Goal: Check status: Check status

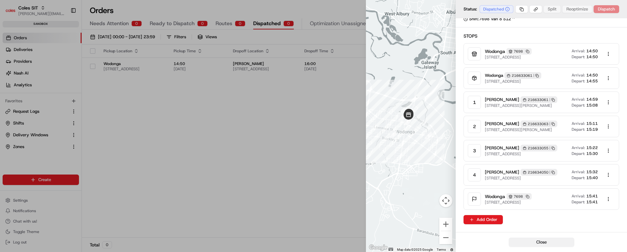
click at [539, 244] on button "Close" at bounding box center [540, 242] width 65 height 9
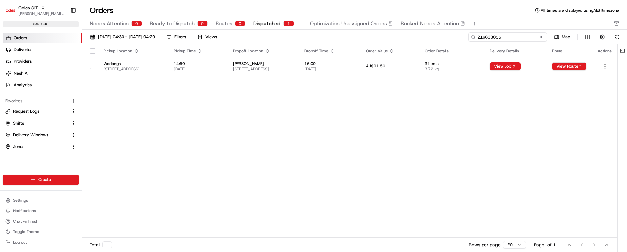
click at [512, 36] on input "216633055" at bounding box center [507, 36] width 79 height 9
paste input "1517"
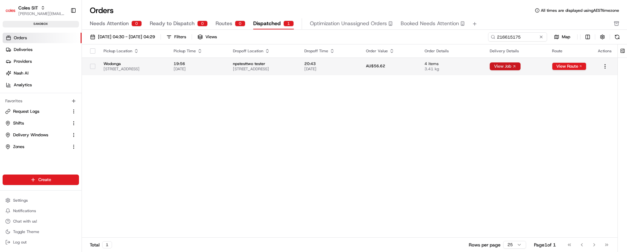
click at [518, 67] on button "View Job" at bounding box center [504, 67] width 31 height 8
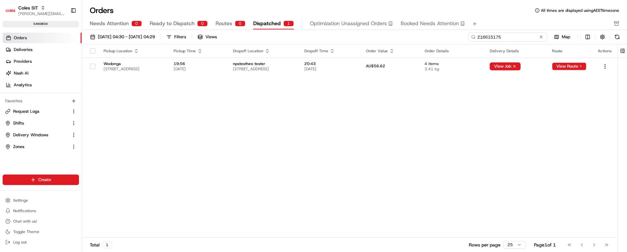
click at [511, 36] on input "216615175" at bounding box center [507, 36] width 79 height 9
paste input "3201"
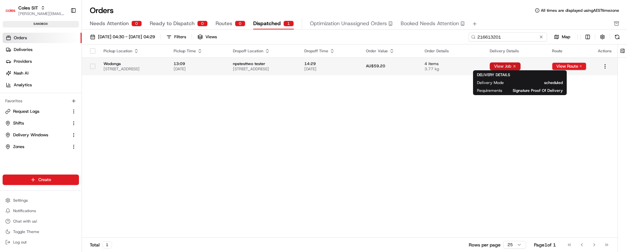
type input "216613201"
click at [518, 66] on button "View Job" at bounding box center [504, 67] width 31 height 8
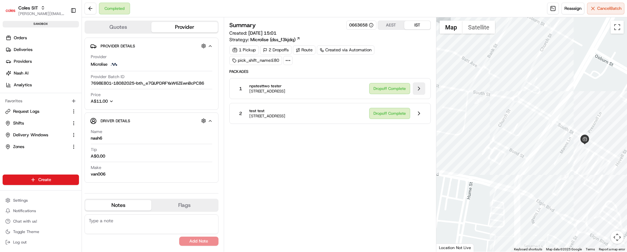
click at [418, 90] on button at bounding box center [418, 88] width 12 height 12
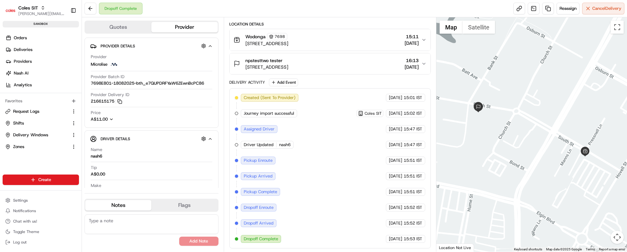
scroll to position [25, 0]
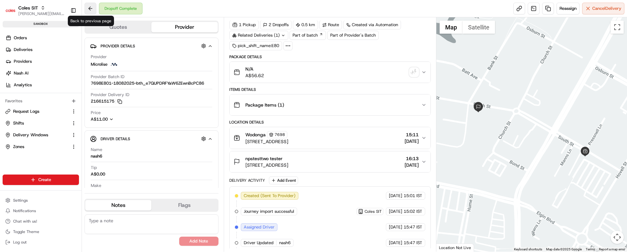
click at [91, 8] on button at bounding box center [90, 9] width 12 height 12
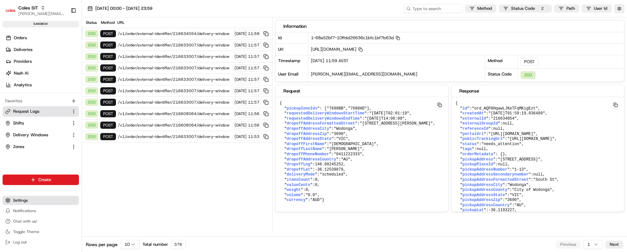
click at [23, 201] on span "Settings" at bounding box center [20, 200] width 15 height 5
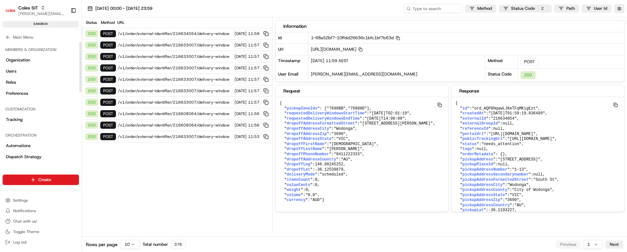
scroll to position [169, 0]
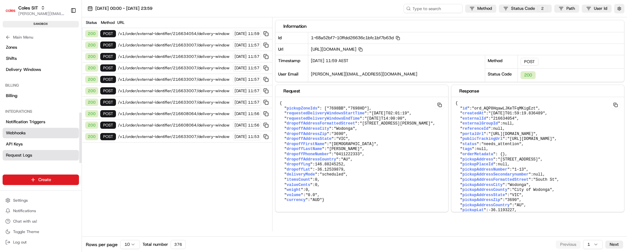
click at [20, 132] on span "Webhooks" at bounding box center [16, 133] width 20 height 6
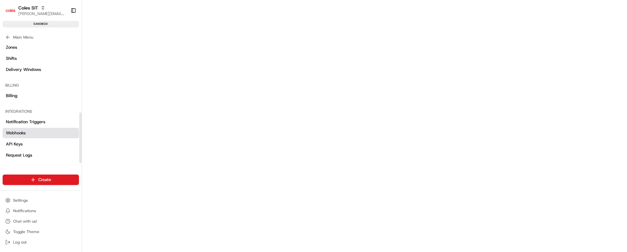
click at [16, 132] on span "Webhooks" at bounding box center [16, 133] width 20 height 6
